Goal: Task Accomplishment & Management: Use online tool/utility

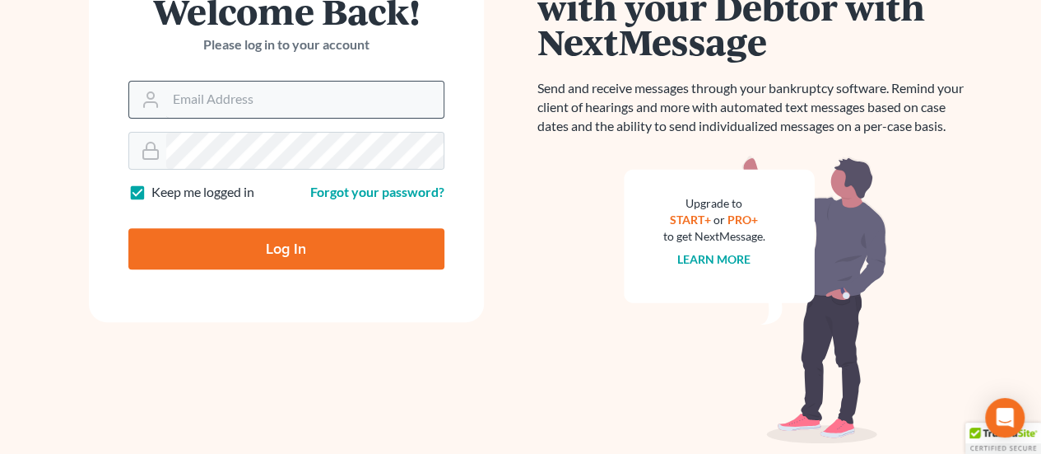
scroll to position [247, 0]
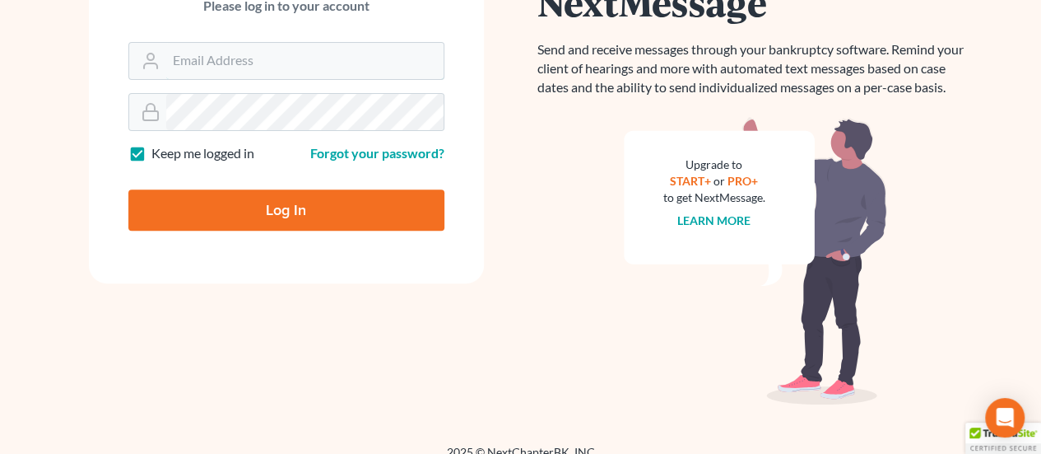
type input "[EMAIL_ADDRESS][DOMAIN_NAME]"
click at [374, 215] on input "Log In" at bounding box center [286, 209] width 316 height 41
type input "Thinking..."
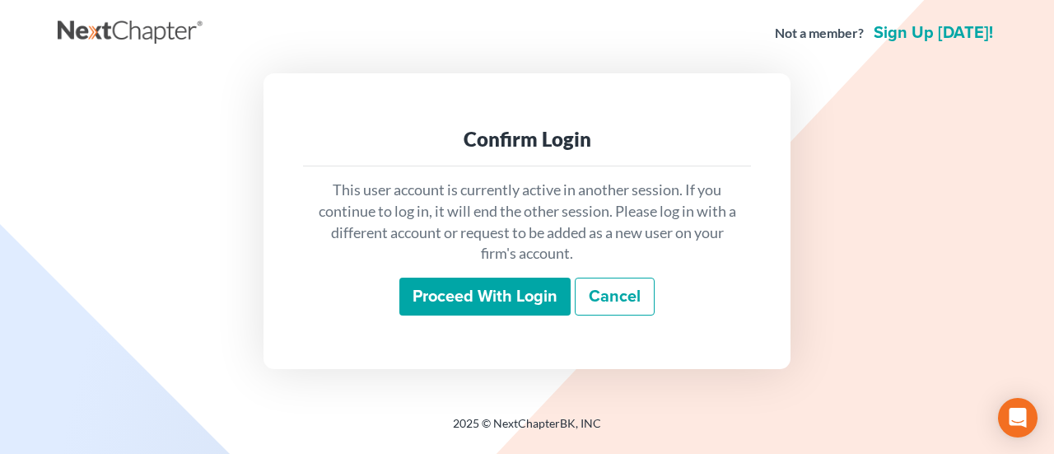
click at [550, 288] on input "Proceed with login" at bounding box center [484, 296] width 171 height 38
